Goal: Contribute content: Add original content to the website for others to see

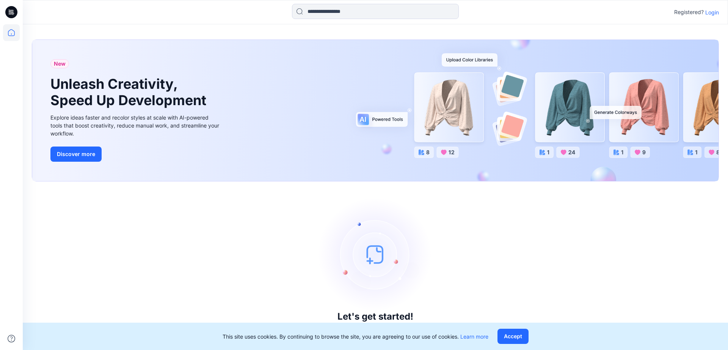
click at [713, 10] on p "Login" at bounding box center [713, 12] width 14 height 8
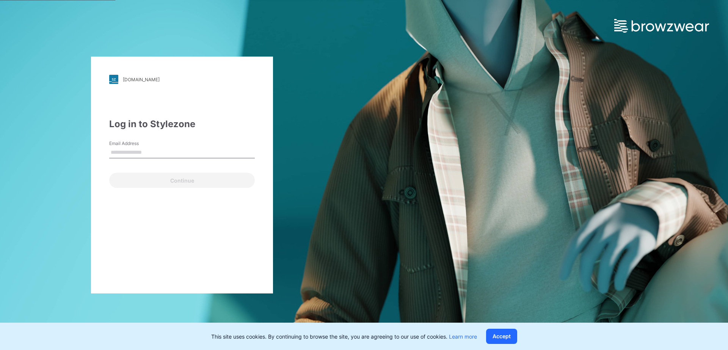
click at [135, 181] on div "Continue" at bounding box center [182, 179] width 146 height 18
click at [115, 150] on input "Email Address" at bounding box center [182, 152] width 146 height 11
type input "**********"
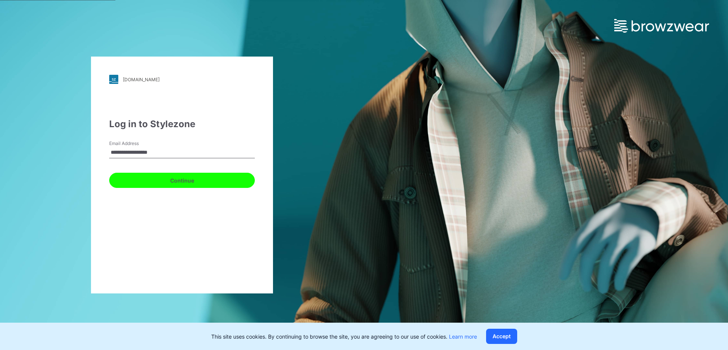
click at [194, 176] on button "Continue" at bounding box center [182, 180] width 146 height 15
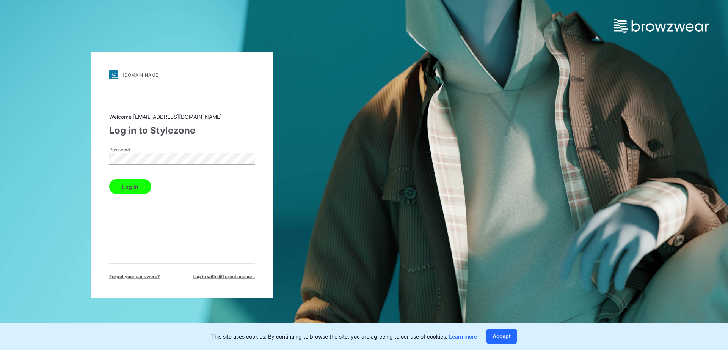
click at [140, 184] on button "Log in" at bounding box center [130, 186] width 42 height 15
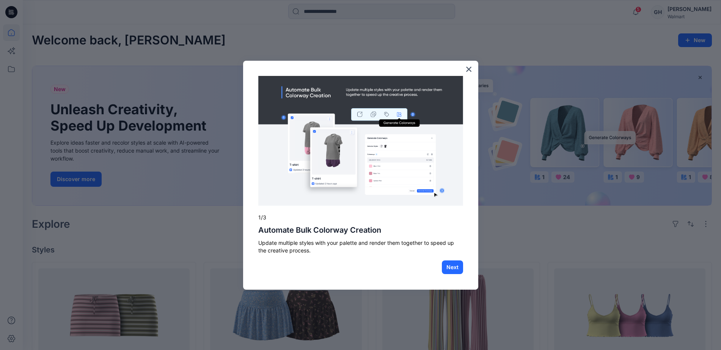
click at [470, 69] on button "×" at bounding box center [468, 69] width 7 height 12
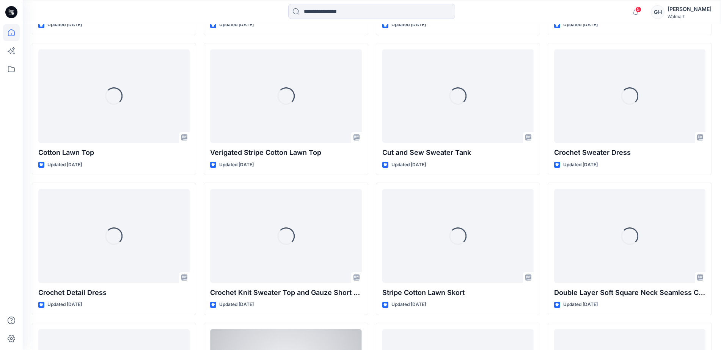
scroll to position [1199, 0]
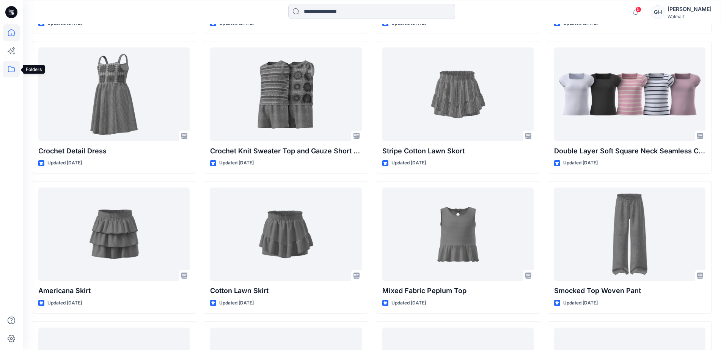
click at [11, 63] on icon at bounding box center [11, 69] width 17 height 17
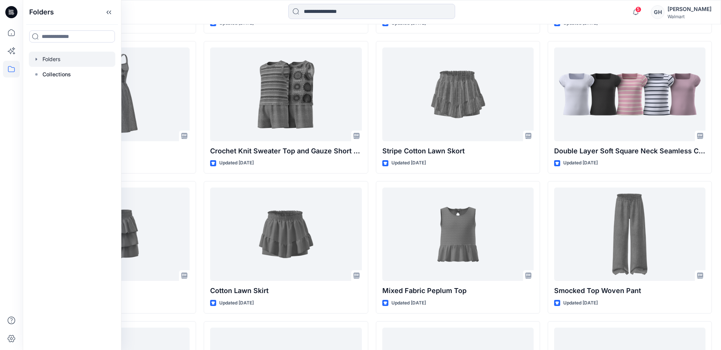
click at [48, 52] on div at bounding box center [72, 59] width 86 height 15
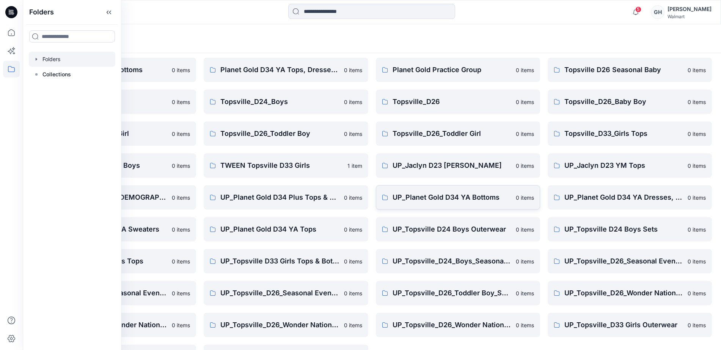
scroll to position [86, 0]
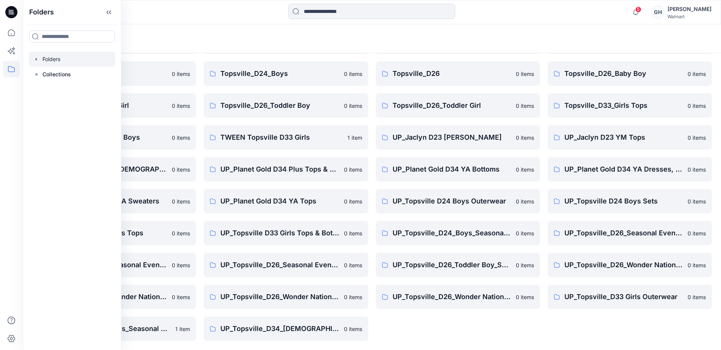
click at [434, 335] on div "Planet Gold D34 Ladies Plus Bottoms 0 items Planet Gold Practice Group 0 items …" at bounding box center [458, 169] width 164 height 343
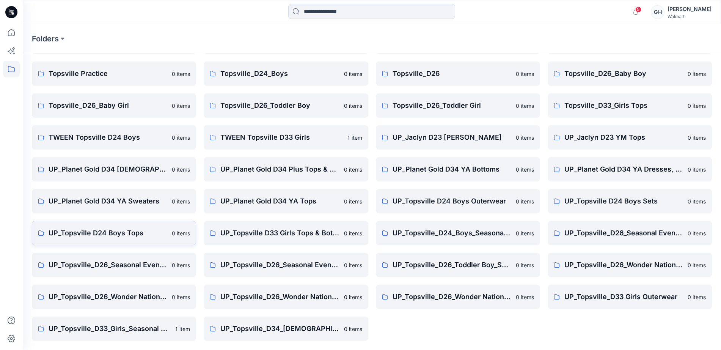
click at [127, 239] on link "UP_Topsville D24 Boys Tops 0 items" at bounding box center [114, 233] width 164 height 24
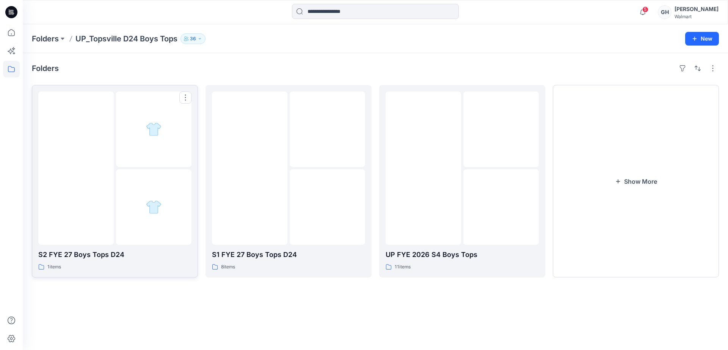
click at [149, 200] on img at bounding box center [154, 207] width 16 height 16
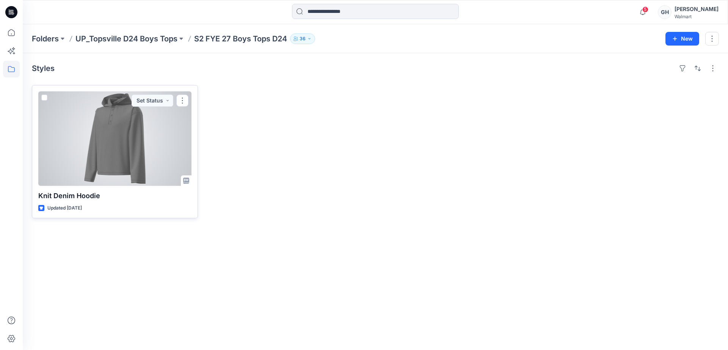
click at [87, 153] on div at bounding box center [114, 138] width 153 height 94
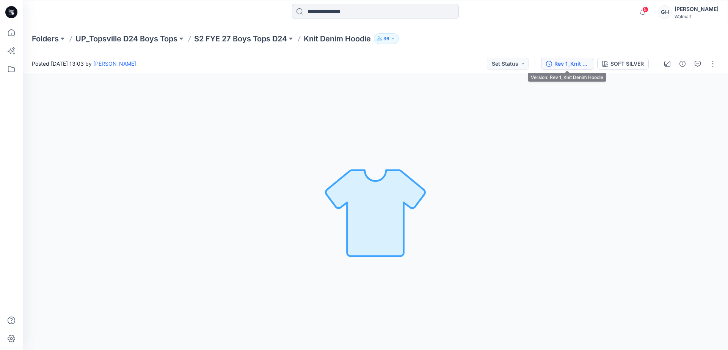
click at [564, 61] on div "Rev 1_Knit Denim Hoodie" at bounding box center [572, 64] width 35 height 8
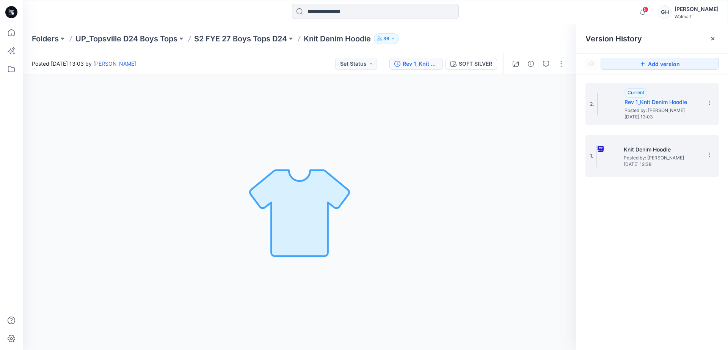
click at [639, 156] on span "Posted by: [PERSON_NAME]" at bounding box center [662, 158] width 76 height 8
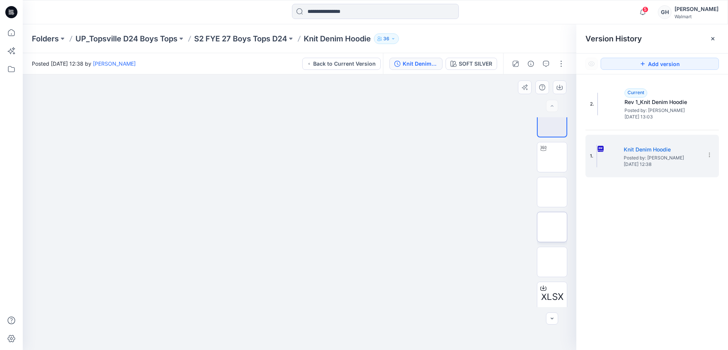
scroll to position [15, 0]
click at [552, 257] on img at bounding box center [552, 257] width 0 height 0
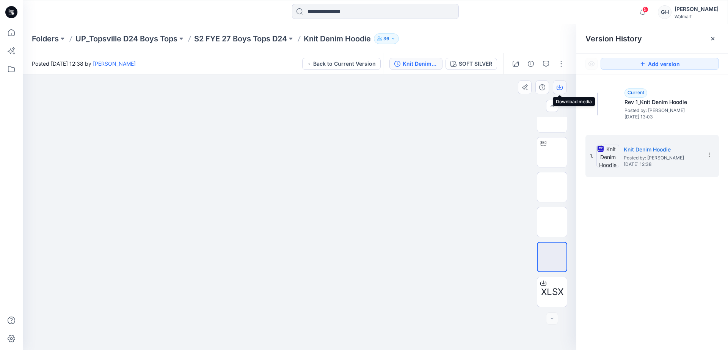
click at [559, 88] on icon "button" at bounding box center [559, 87] width 3 height 4
click at [324, 64] on button "Back to Current Version" at bounding box center [341, 64] width 79 height 12
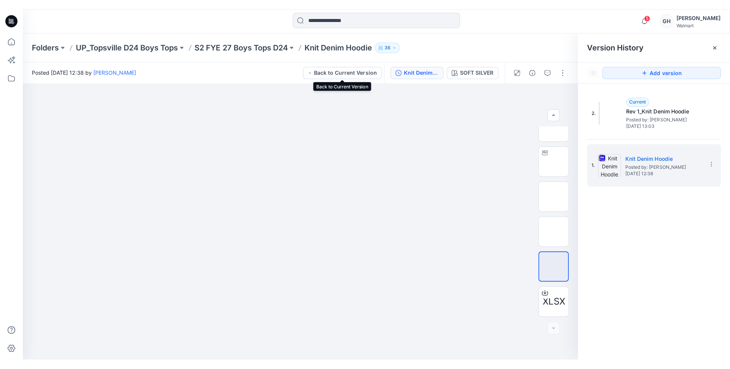
scroll to position [0, 0]
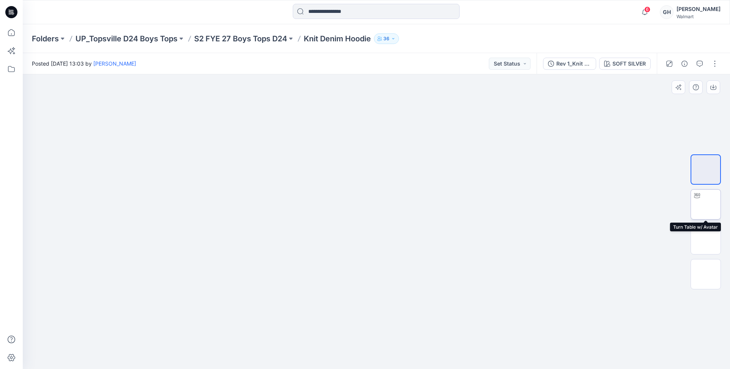
click at [706, 204] on img at bounding box center [706, 204] width 0 height 0
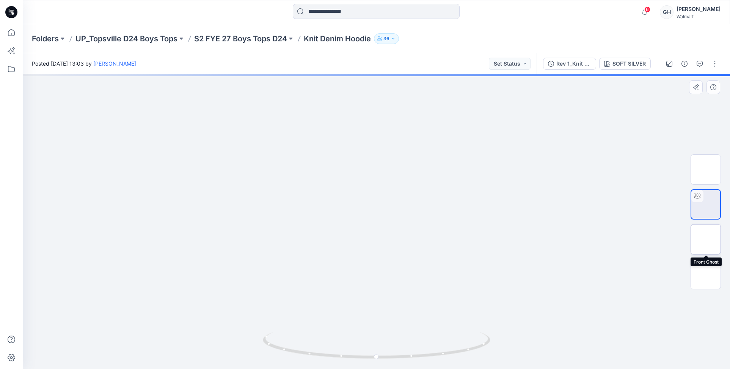
click at [706, 239] on img at bounding box center [706, 239] width 0 height 0
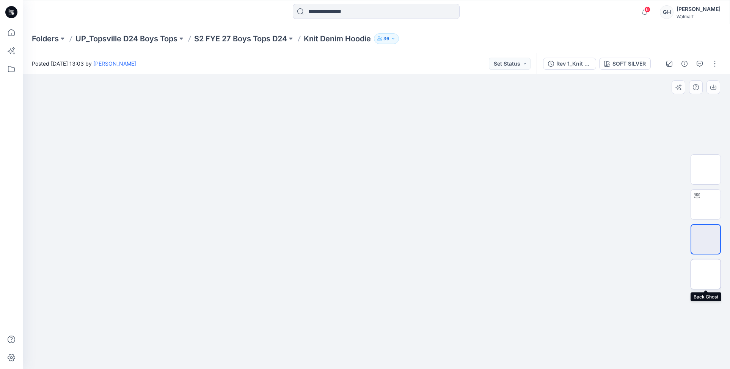
click at [706, 274] on img at bounding box center [706, 274] width 0 height 0
click at [717, 63] on button "button" at bounding box center [715, 64] width 12 height 12
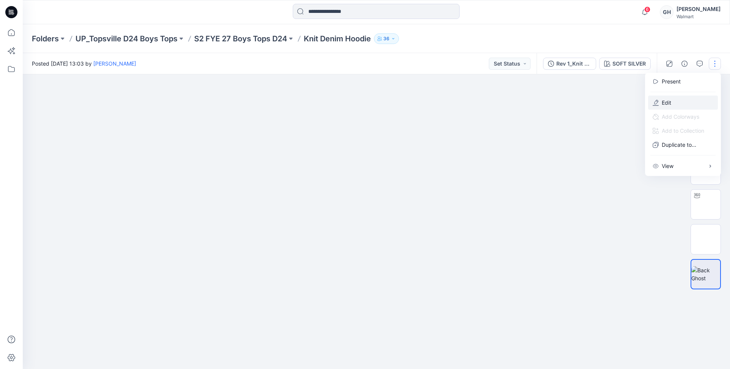
click at [678, 99] on button "Edit" at bounding box center [683, 103] width 70 height 14
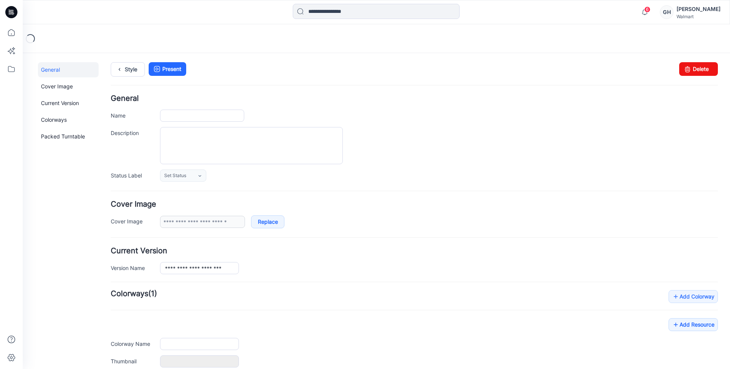
type input "**********"
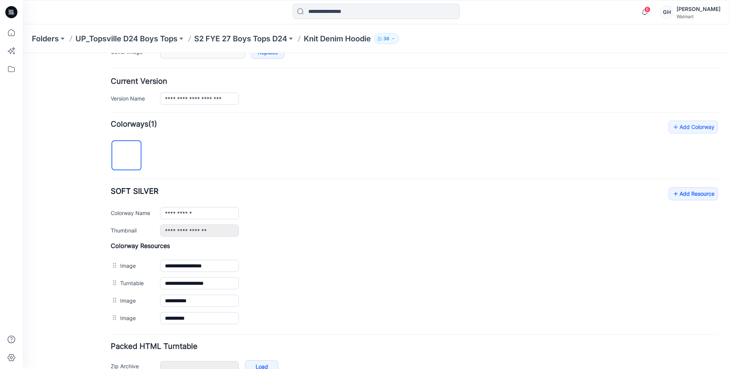
scroll to position [190, 0]
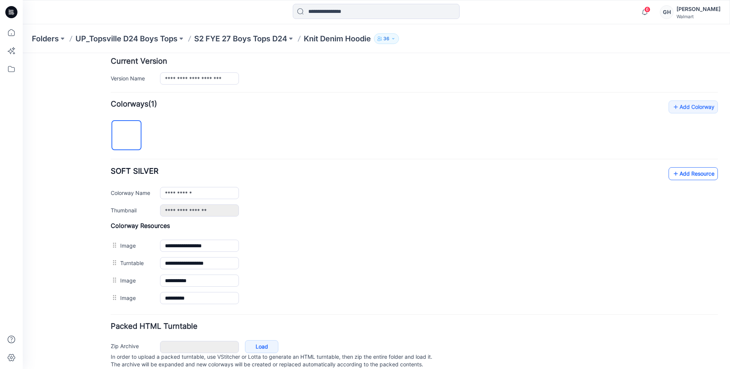
click at [679, 170] on link "Add Resource" at bounding box center [693, 173] width 49 height 13
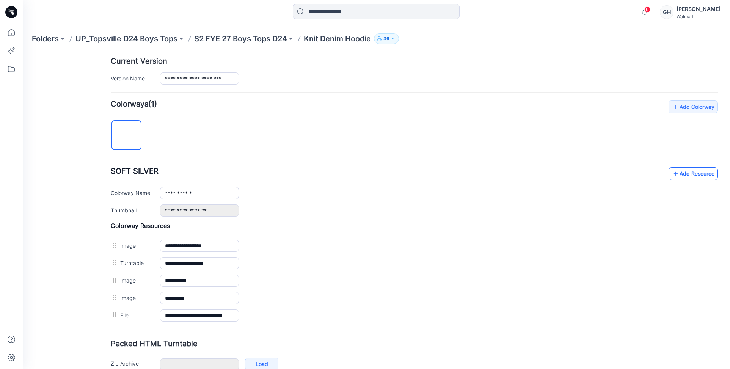
click at [695, 168] on link "Add Resource" at bounding box center [693, 173] width 49 height 13
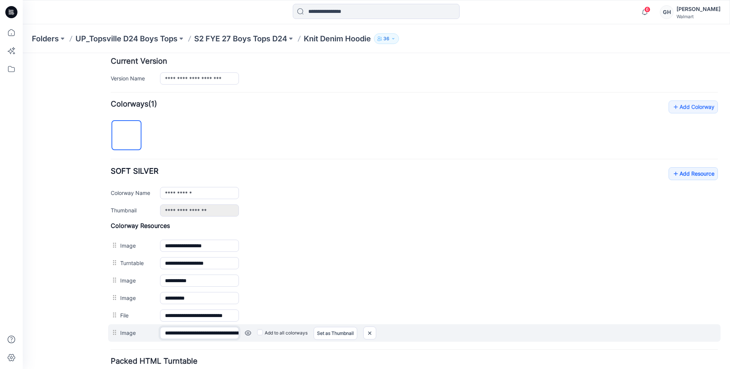
click at [175, 331] on input "**********" at bounding box center [199, 333] width 79 height 12
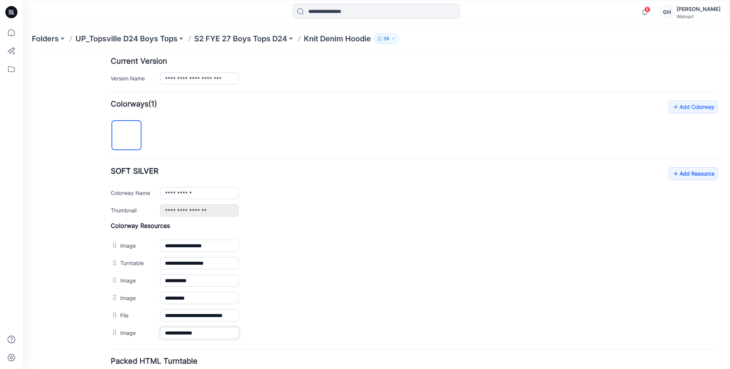
type input "**********"
click at [90, 310] on div "General Cover Image Current Version Colorways Packed Turntable" at bounding box center [68, 147] width 61 height 549
click at [256, 35] on p "S2 FYE 27 Boys Tops D24" at bounding box center [240, 38] width 93 height 11
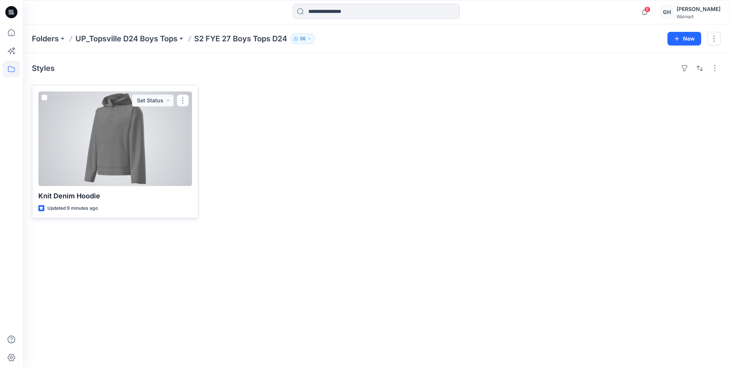
click at [113, 146] on div at bounding box center [115, 138] width 154 height 95
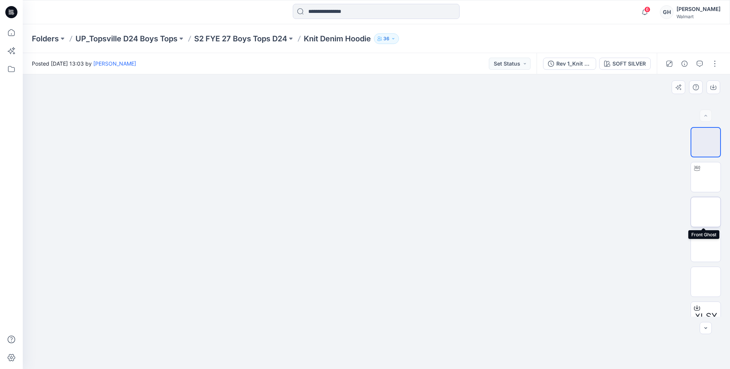
click at [706, 212] on img at bounding box center [706, 212] width 0 height 0
click at [706, 247] on img at bounding box center [706, 247] width 0 height 0
click at [706, 212] on img at bounding box center [706, 212] width 0 height 0
click at [706, 142] on img at bounding box center [706, 142] width 0 height 0
